Goal: Task Accomplishment & Management: Manage account settings

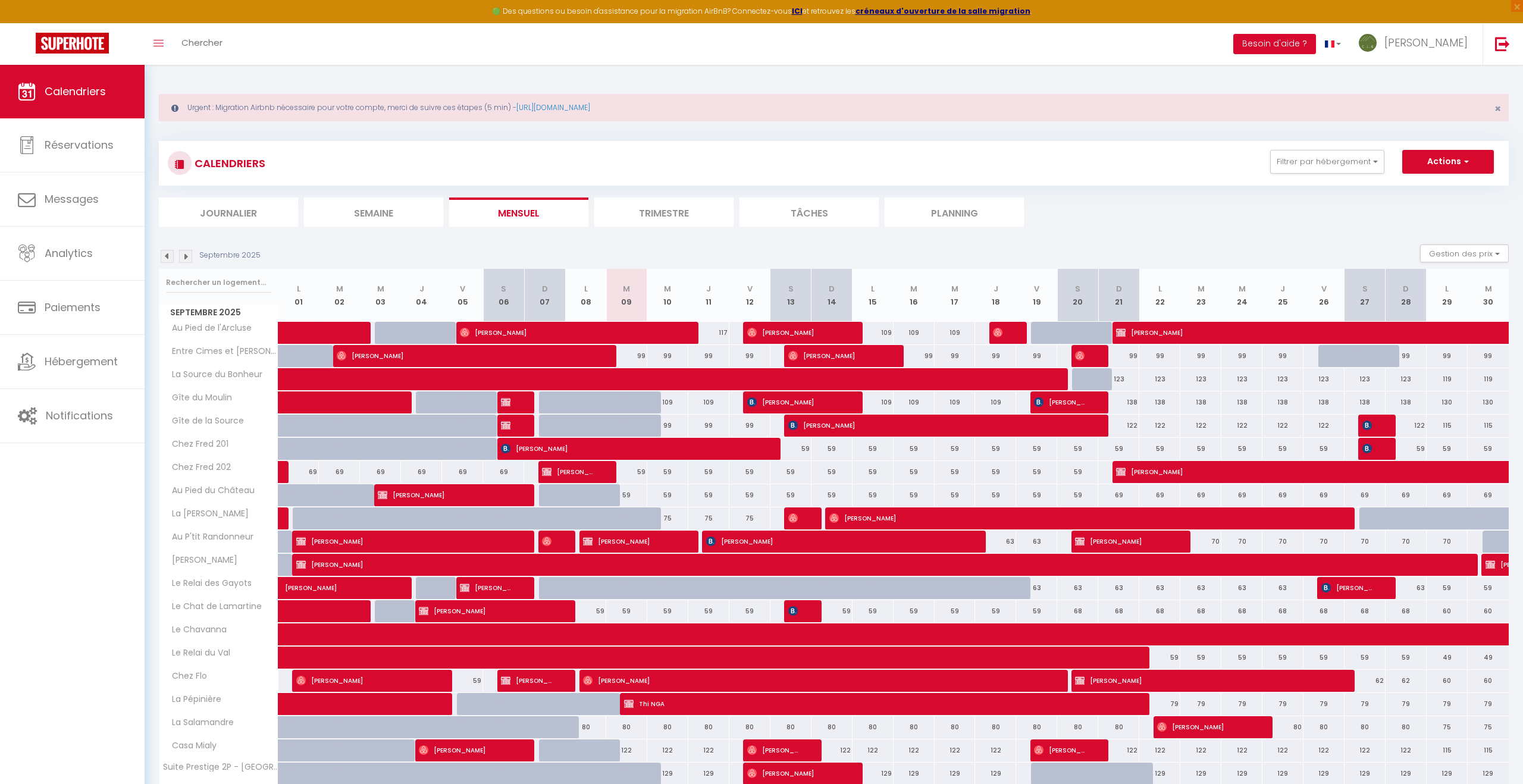
select select
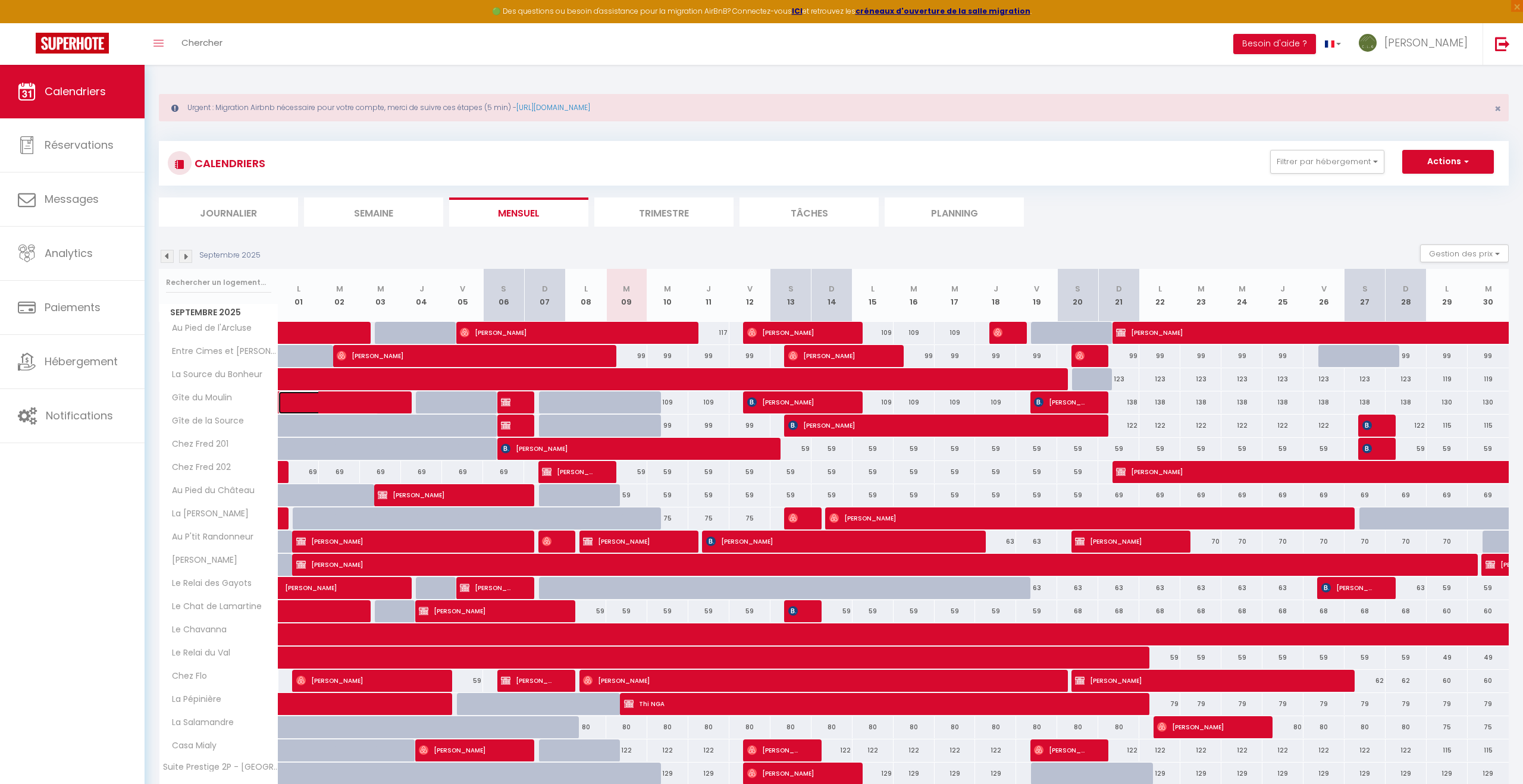
click at [349, 403] on span at bounding box center [337, 403] width 82 height 23
select select "OK"
select select "1"
select select "0"
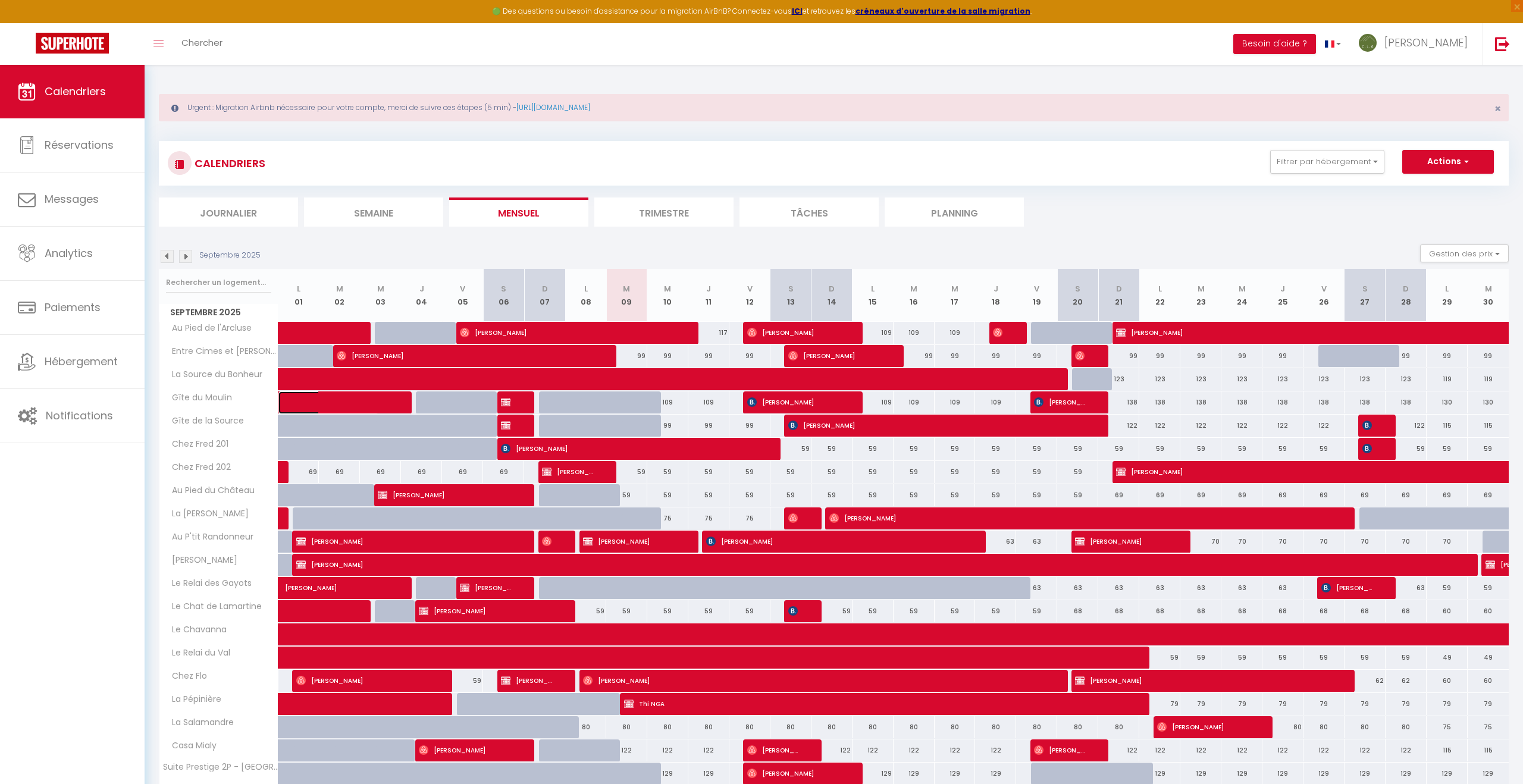
select select "1"
select select
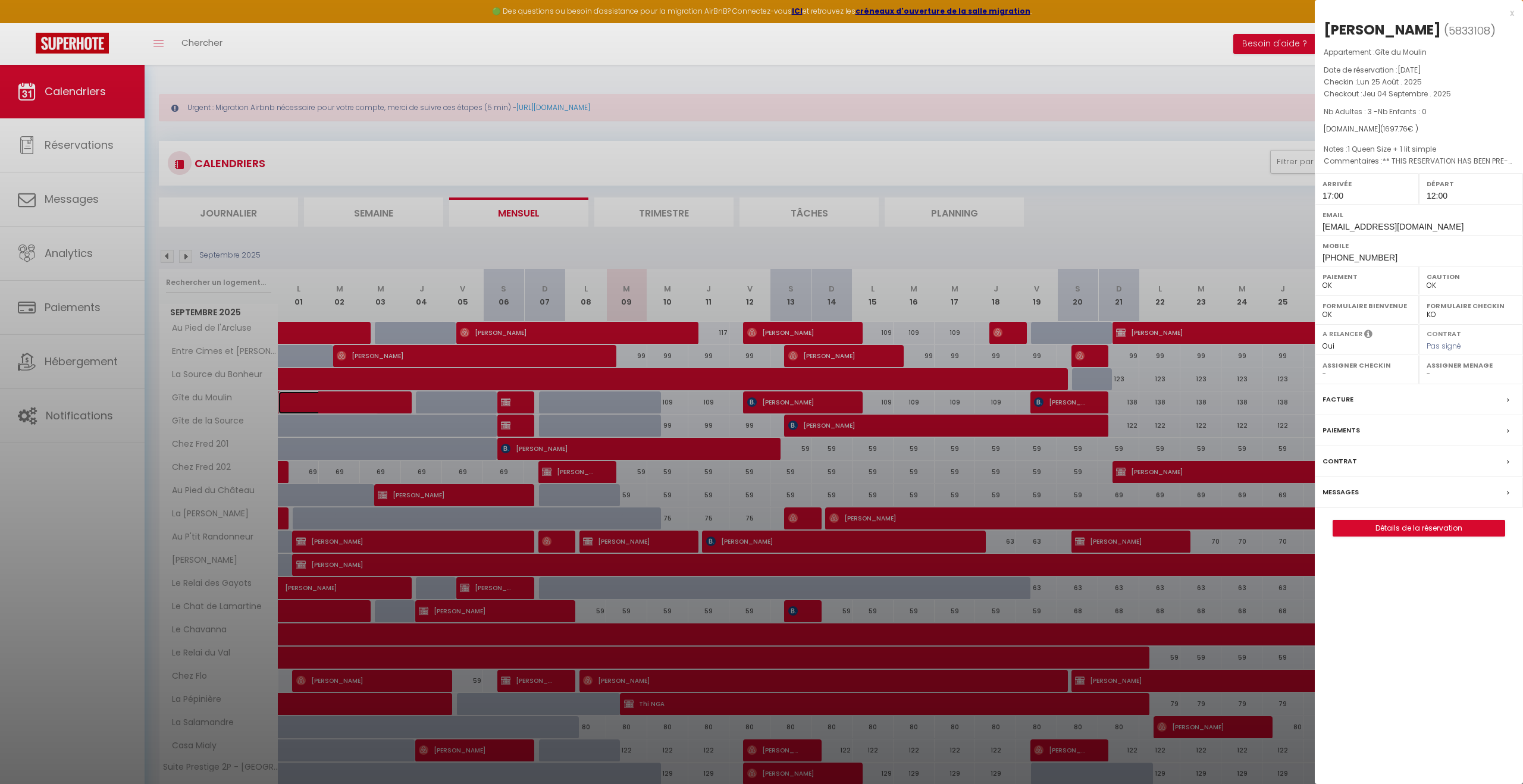
select select "26022"
click at [692, 247] on div at bounding box center [761, 392] width 1523 height 784
